Goal: Task Accomplishment & Management: Use online tool/utility

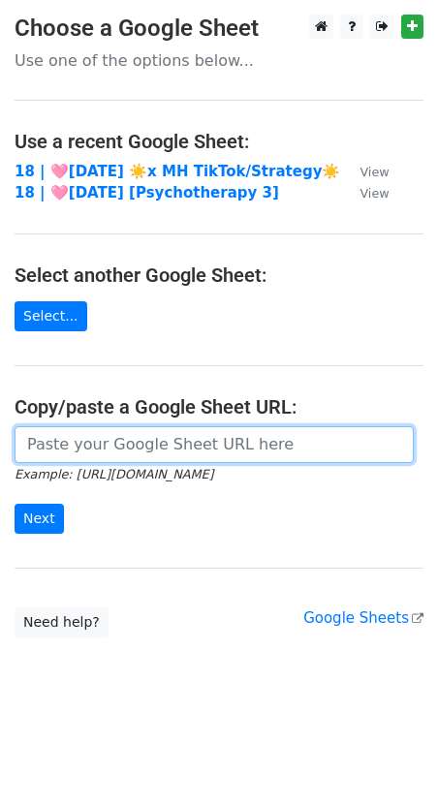
click at [164, 443] on input "url" at bounding box center [214, 444] width 399 height 37
paste input "https://docs.google.com/spreadsheets/d/1Q8fQxDANw8frRKKnPm6ns_zzgV4Of7FDFKefL9s…"
type input "https://docs.google.com/spreadsheets/d/1Q8fQxDANw8frRKKnPm6ns_zzgV4Of7FDFKefL9s…"
click at [15, 504] on input "Next" at bounding box center [39, 519] width 49 height 30
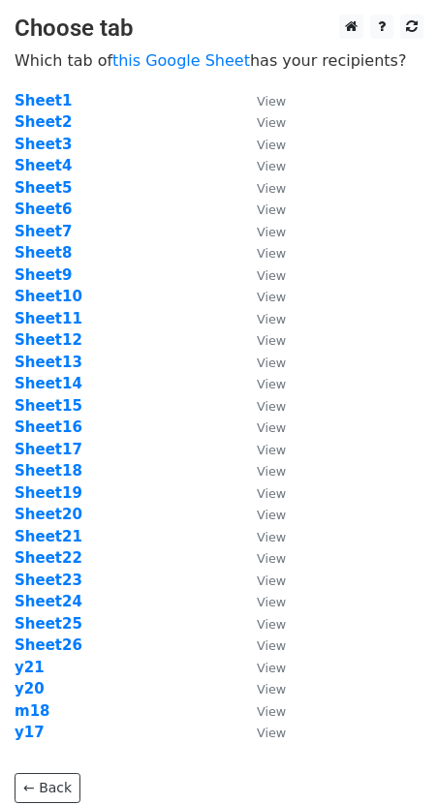
click at [203, 336] on td "Sheet12" at bounding box center [126, 340] width 223 height 22
click at [43, 92] on strong "Sheet1" at bounding box center [43, 100] width 57 height 17
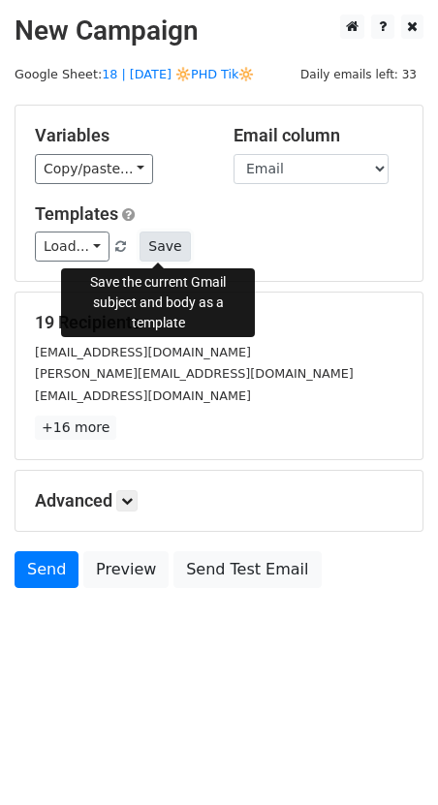
click at [165, 250] on button "Save" at bounding box center [165, 247] width 50 height 30
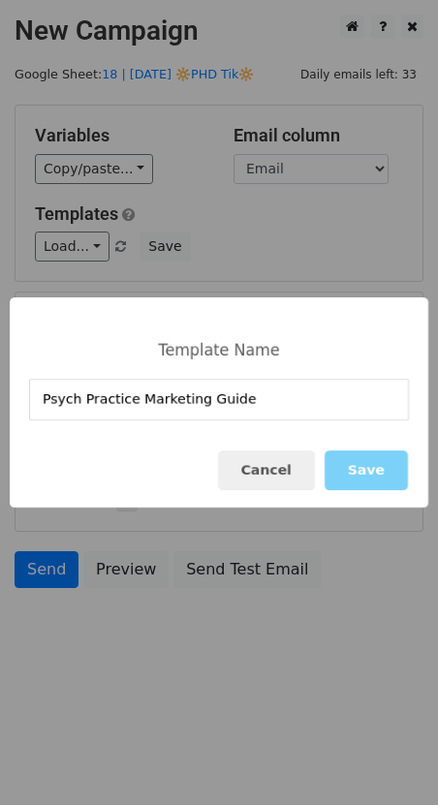
type input "Psych Practice Marketing Guide"
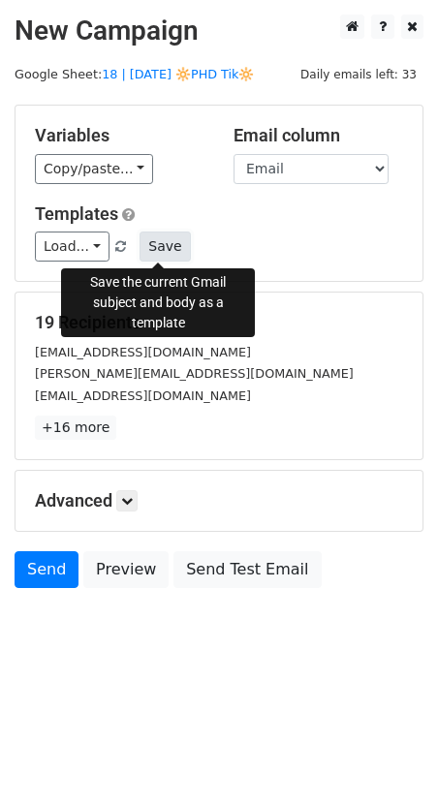
click at [172, 255] on button "Save" at bounding box center [165, 247] width 50 height 30
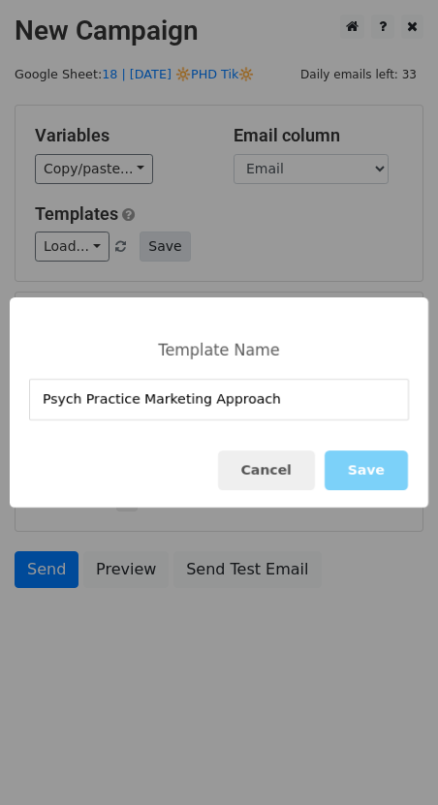
type input "Psych Practice Marketing Approach"
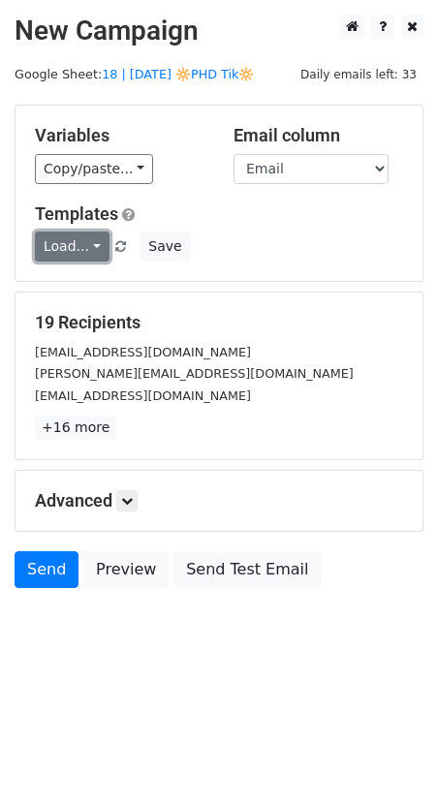
click at [92, 249] on link "Load..." at bounding box center [72, 247] width 75 height 30
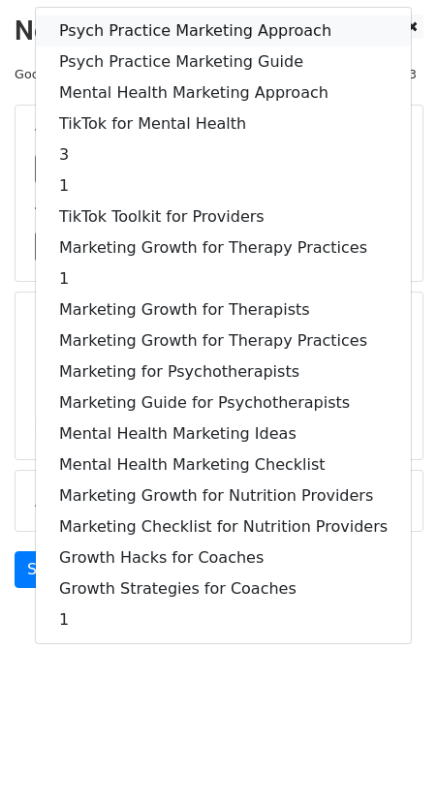
click at [132, 30] on link "Psych Practice Marketing Approach" at bounding box center [223, 31] width 375 height 31
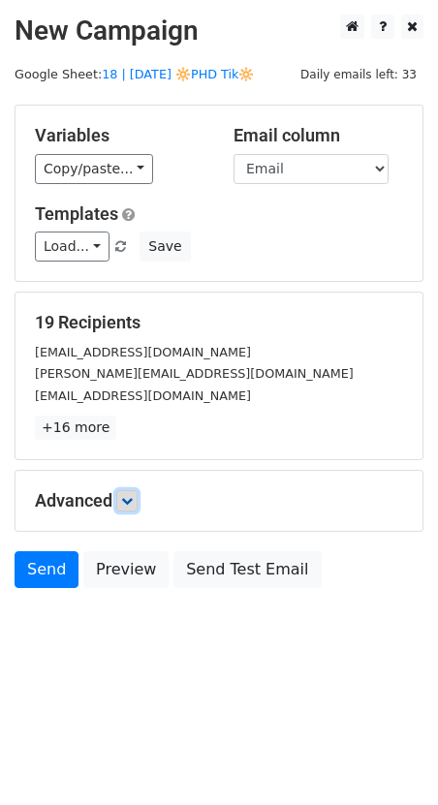
click at [131, 505] on icon at bounding box center [127, 501] width 12 height 12
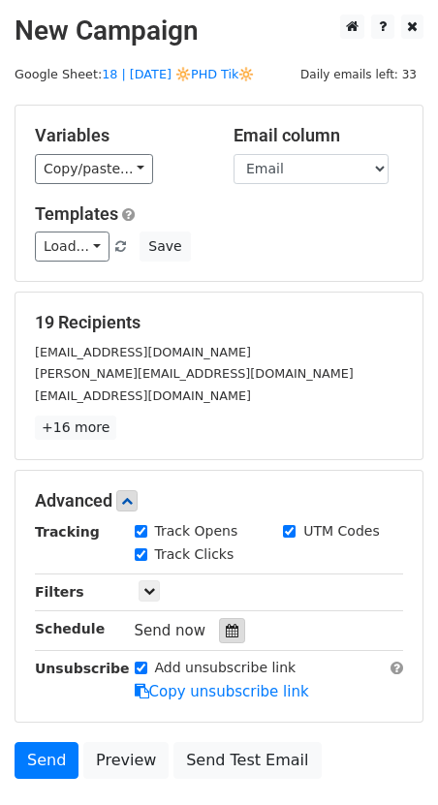
click at [228, 626] on icon at bounding box center [232, 631] width 13 height 14
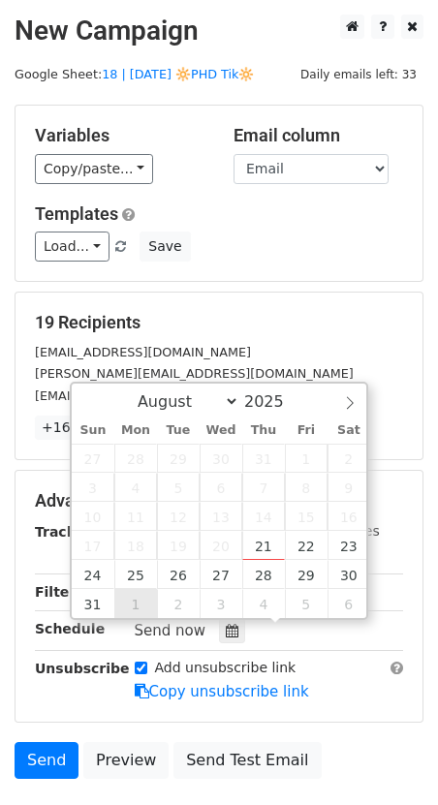
type input "2025-09-01 12:00"
select select "8"
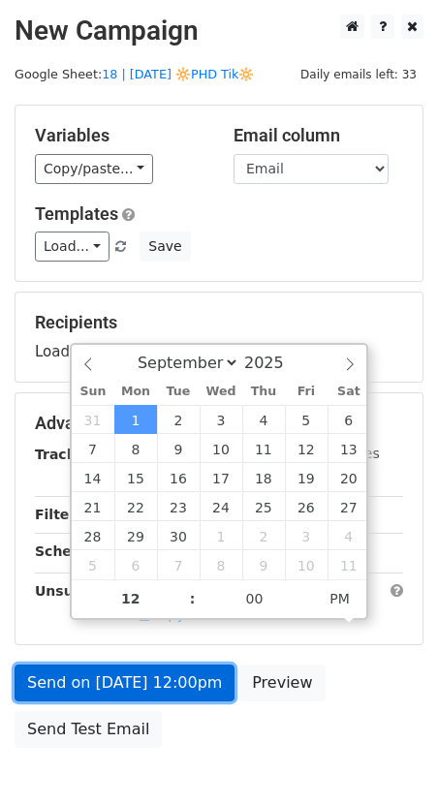
click at [142, 687] on link "Send on Sep 1 at 12:00pm" at bounding box center [125, 683] width 220 height 37
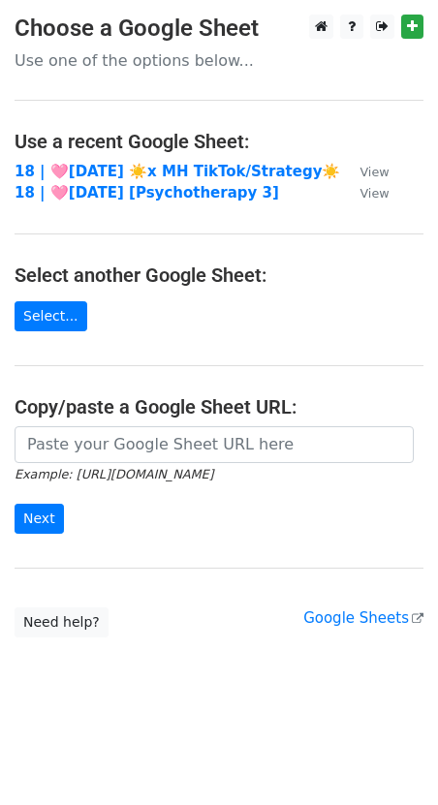
click at [87, 180] on td "18 | 🩷AUG 4 ☀️x MH TikTok/Strategy☀️" at bounding box center [178, 172] width 326 height 22
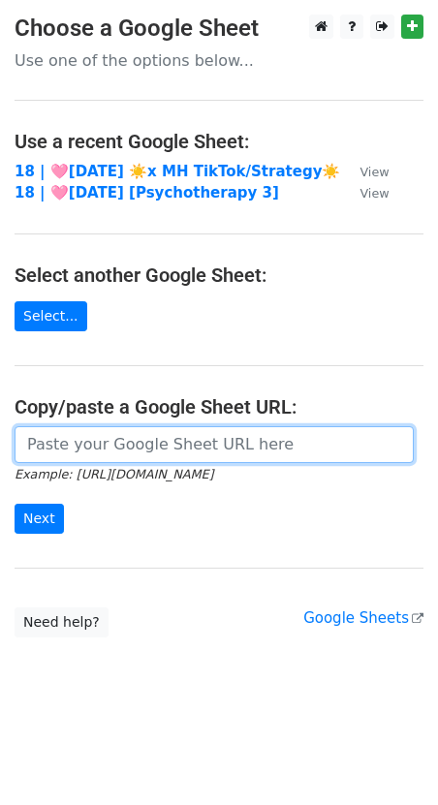
click at [78, 432] on input "url" at bounding box center [214, 444] width 399 height 37
paste input "https://docs.google.com/spreadsheets/d/1Q8fQxDANw8frRKKnPm6ns_zzgV4Of7FDFKefL9s…"
type input "https://docs.google.com/spreadsheets/d/1Q8fQxDANw8frRKKnPm6ns_zzgV4Of7FDFKefL9s…"
click at [15, 504] on input "Next" at bounding box center [39, 519] width 49 height 30
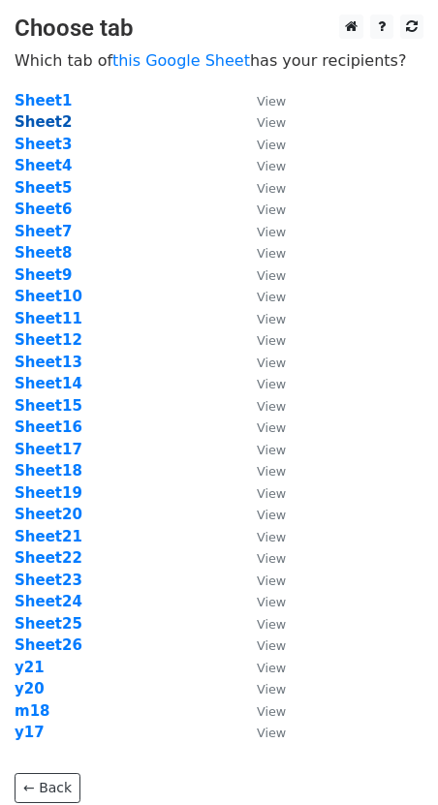
click at [41, 121] on strong "Sheet2" at bounding box center [43, 121] width 57 height 17
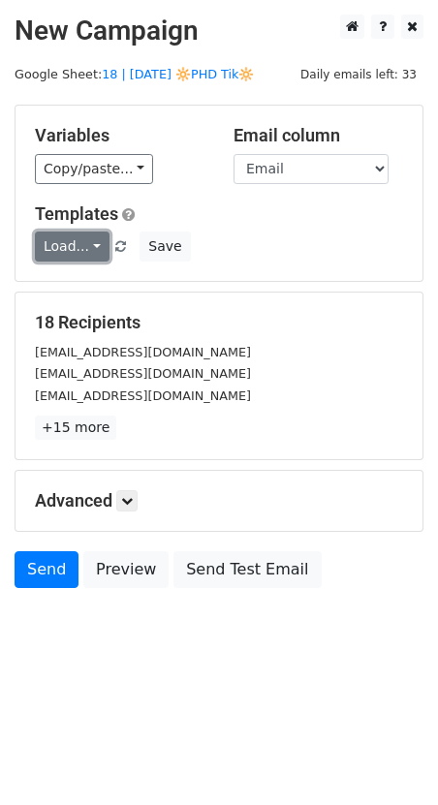
click at [79, 256] on link "Load..." at bounding box center [72, 247] width 75 height 30
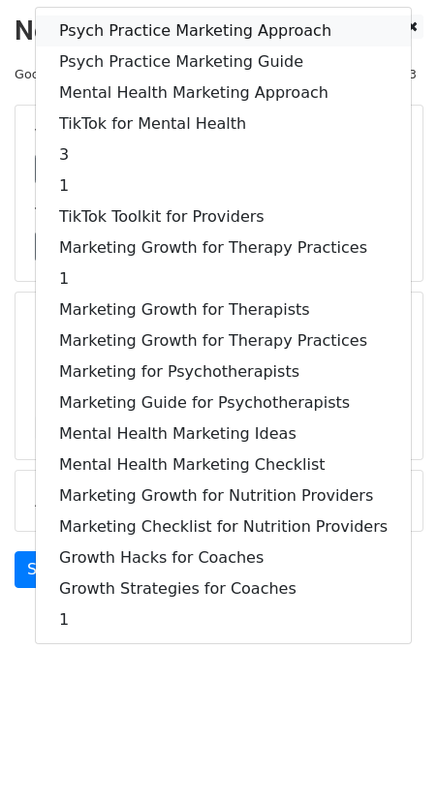
click at [188, 26] on link "Psych Practice Marketing Approach" at bounding box center [223, 31] width 375 height 31
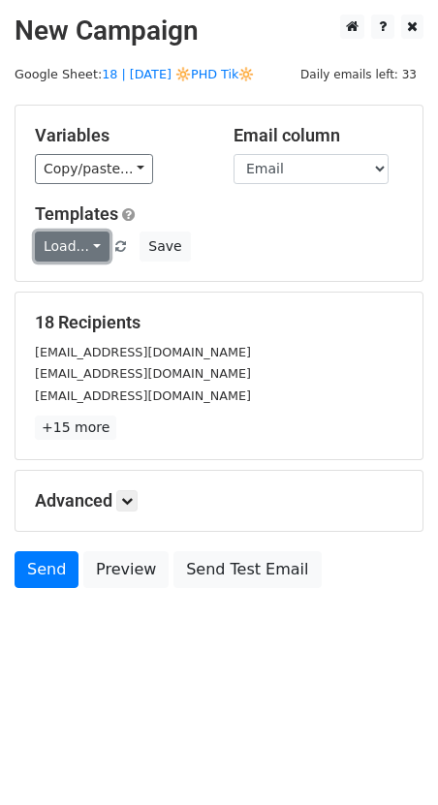
click at [60, 249] on link "Load..." at bounding box center [72, 247] width 75 height 30
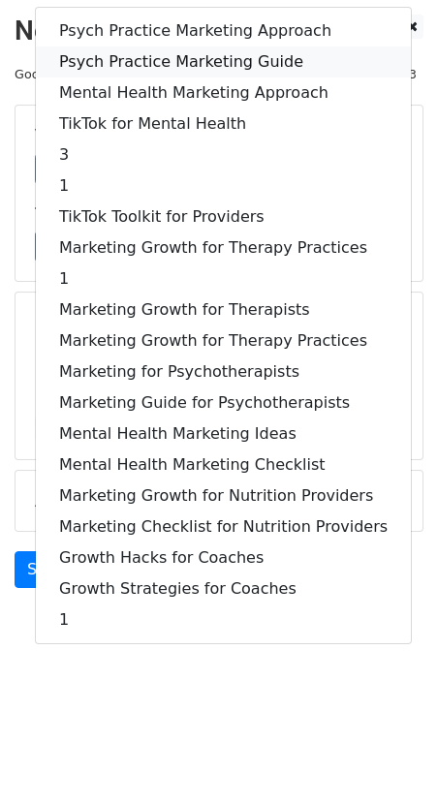
click at [152, 56] on link "Psych Practice Marketing Guide" at bounding box center [223, 62] width 375 height 31
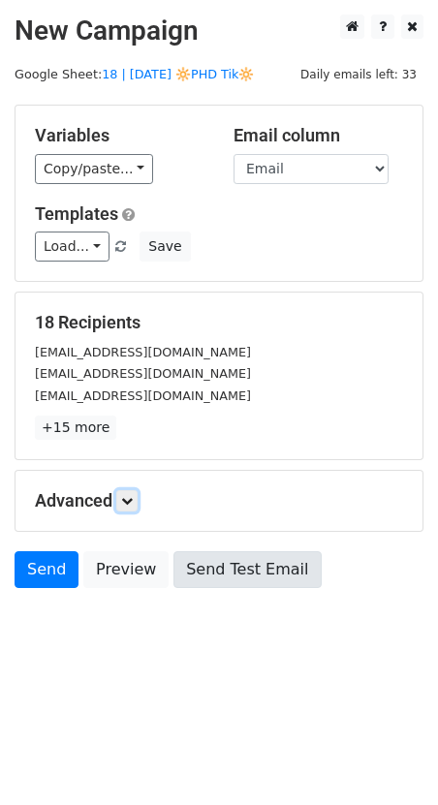
click at [123, 496] on link at bounding box center [126, 500] width 21 height 21
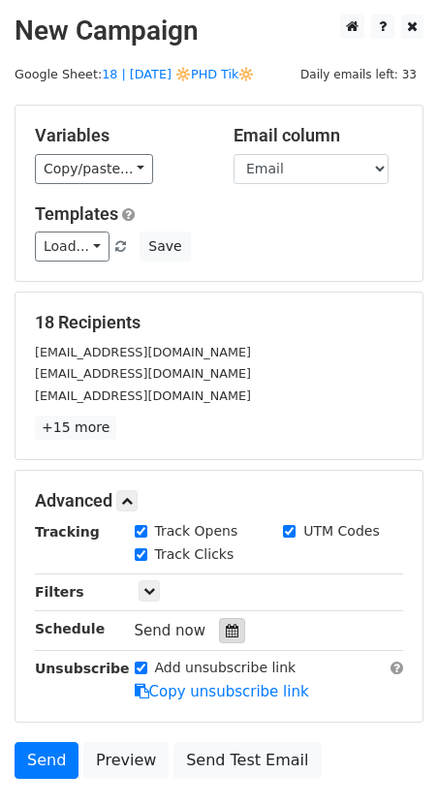
click at [227, 627] on icon at bounding box center [232, 631] width 13 height 14
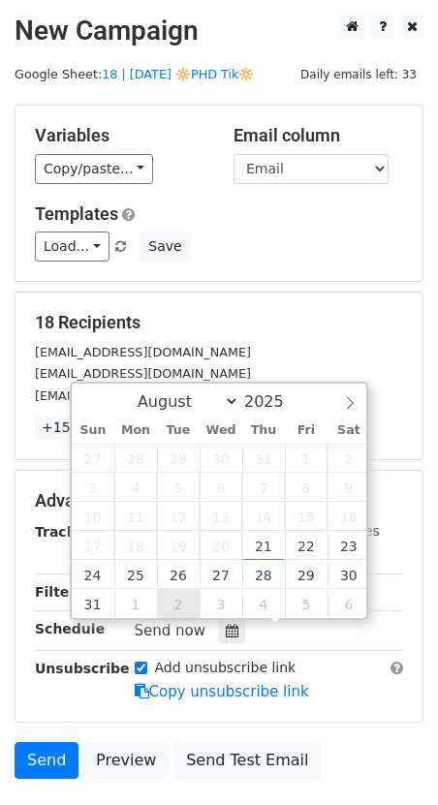
type input "[DATE] 12:00"
select select "8"
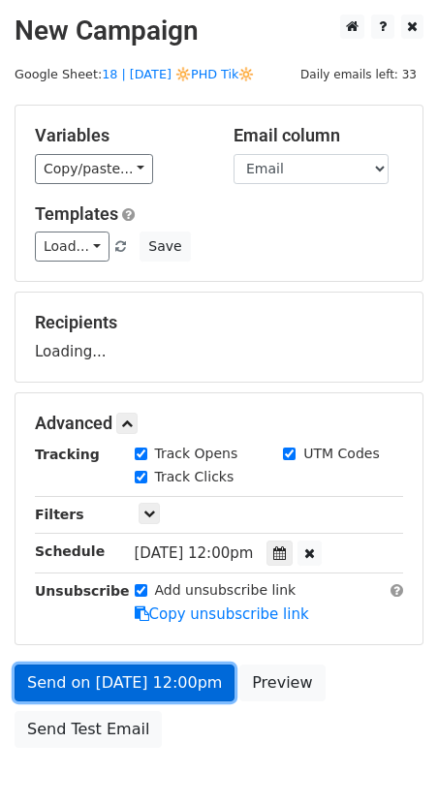
click at [166, 692] on link "Send on [DATE] 12:00pm" at bounding box center [125, 683] width 220 height 37
